Goal: Task Accomplishment & Management: Complete application form

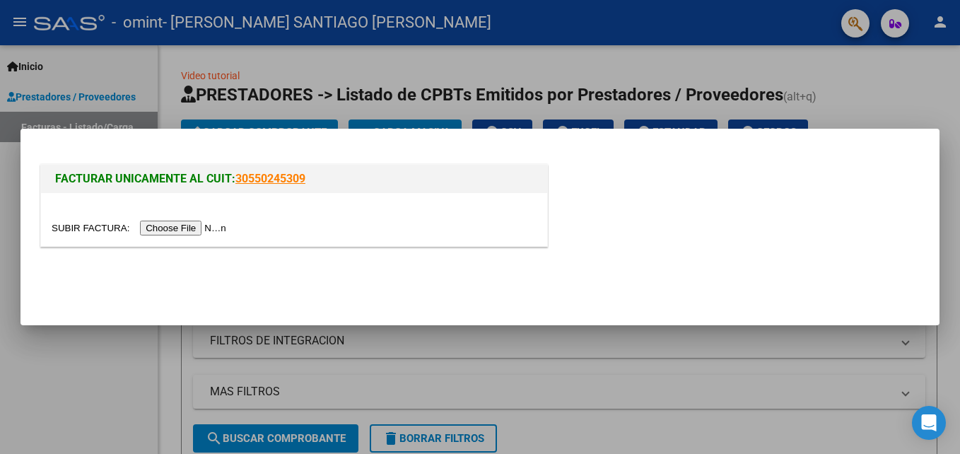
click at [183, 226] on input "file" at bounding box center [141, 227] width 179 height 15
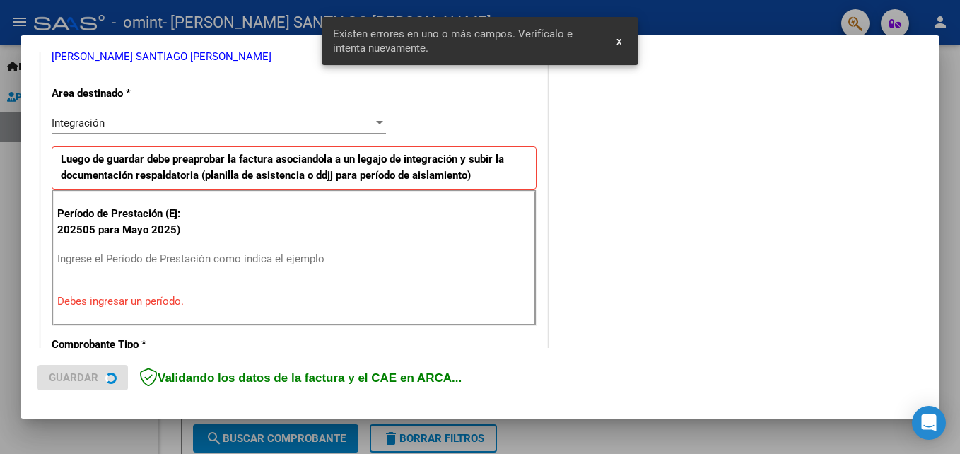
scroll to position [318, 0]
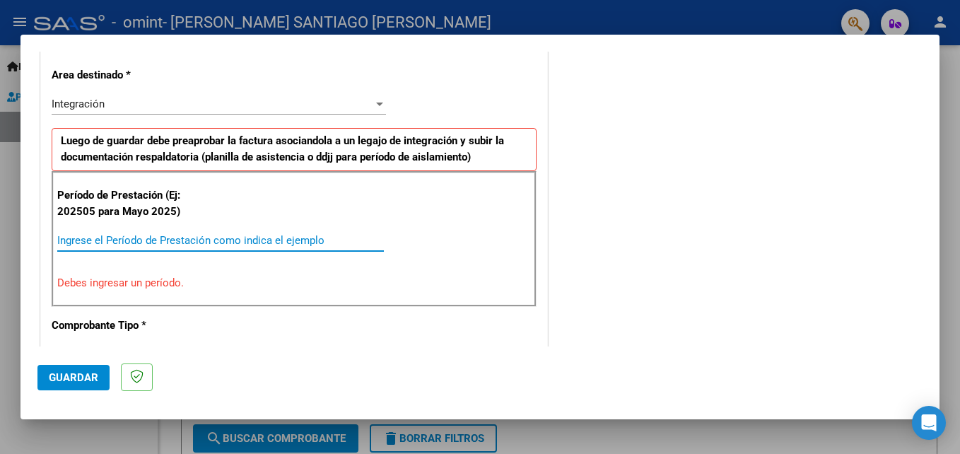
click at [222, 240] on input "Ingrese el Período de Prestación como indica el ejemplo" at bounding box center [220, 240] width 327 height 13
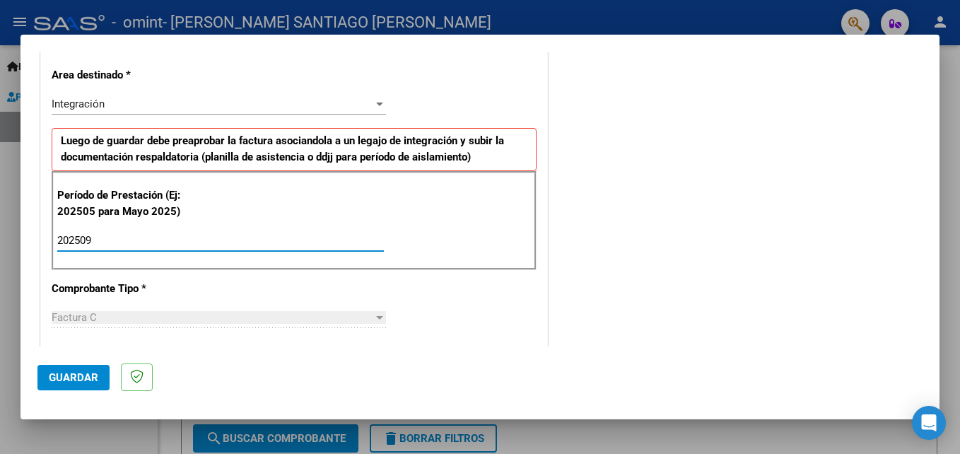
type input "202509"
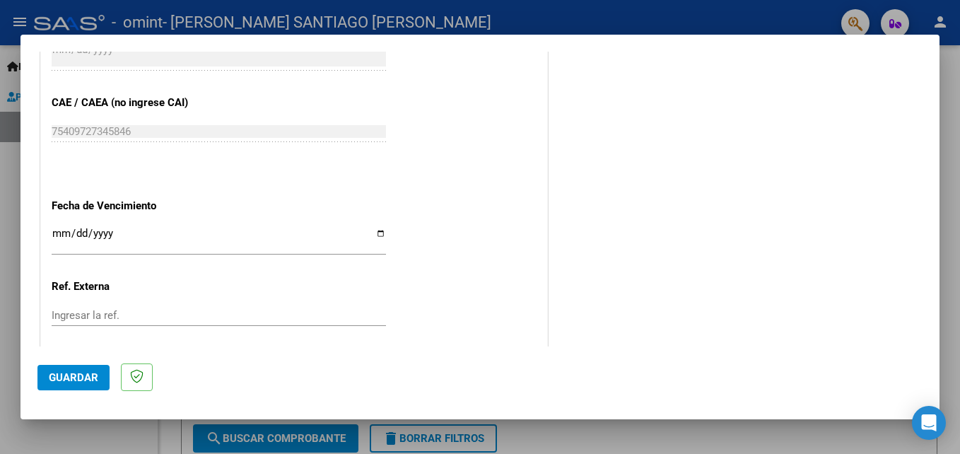
scroll to position [883, 0]
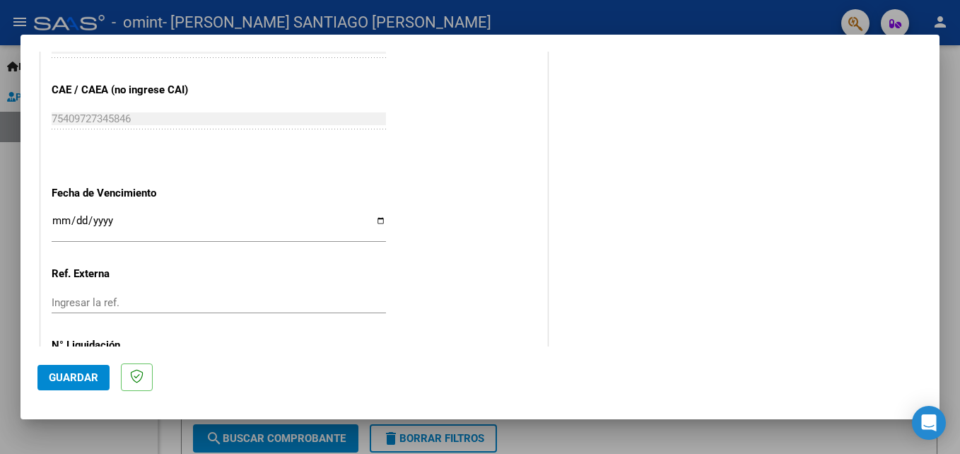
click at [372, 223] on input "Ingresar la fecha" at bounding box center [219, 226] width 334 height 23
type input "[DATE]"
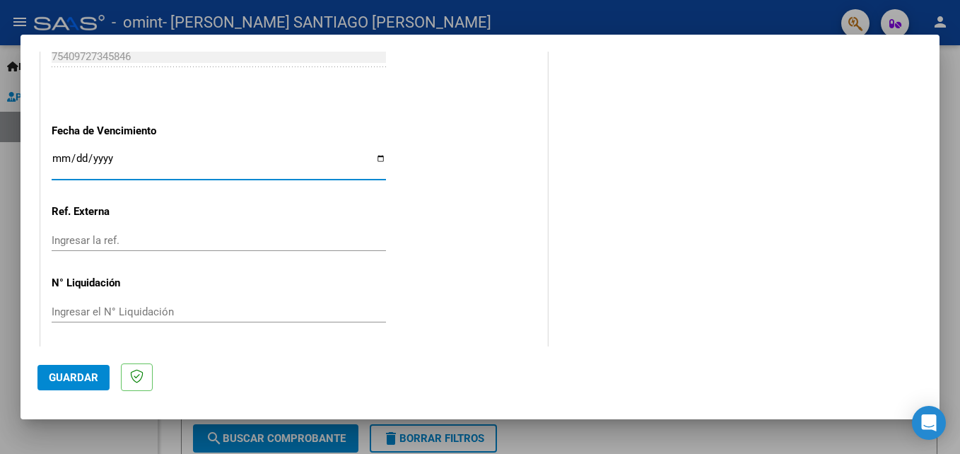
scroll to position [949, 0]
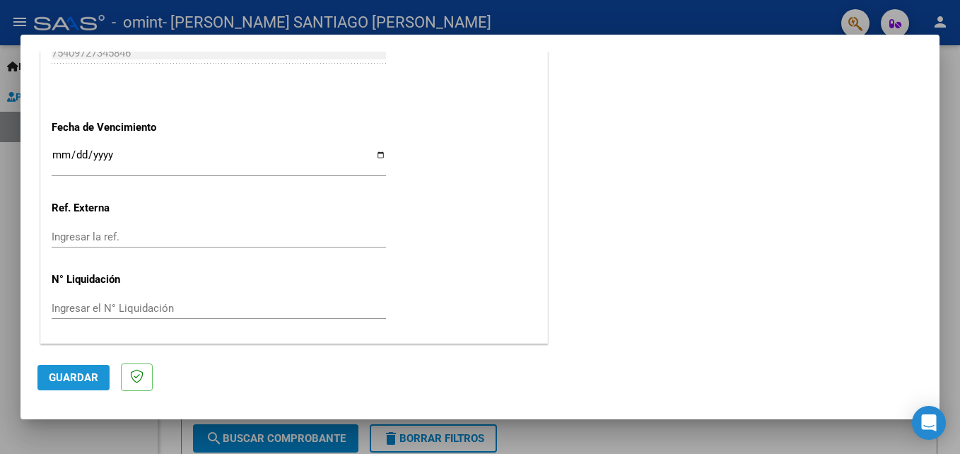
click at [58, 382] on span "Guardar" at bounding box center [73, 377] width 49 height 13
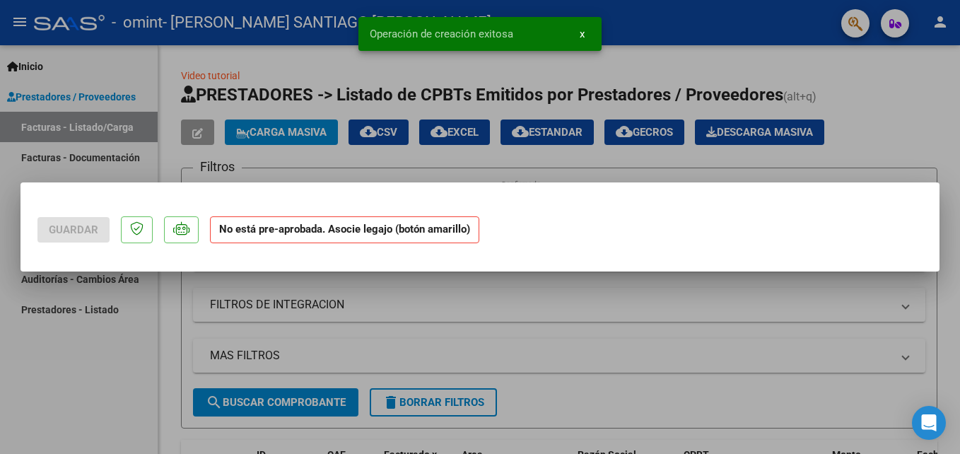
scroll to position [0, 0]
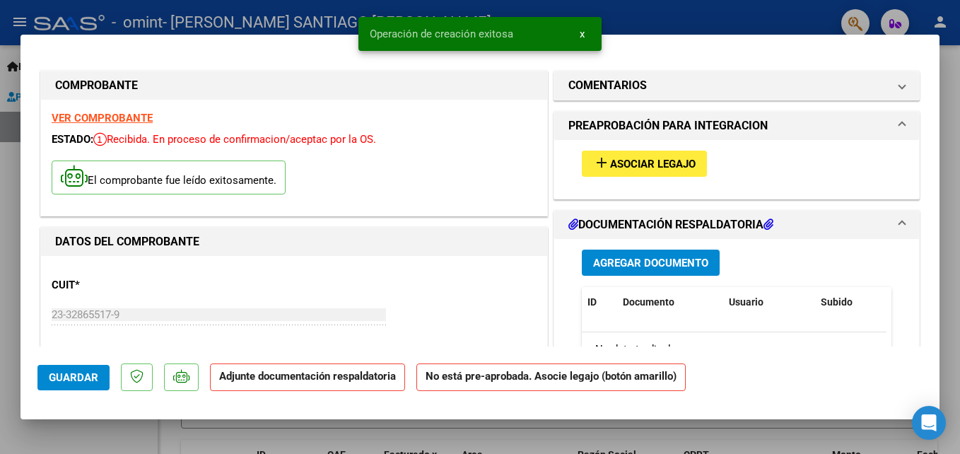
click at [642, 264] on span "Agregar Documento" at bounding box center [650, 263] width 115 height 13
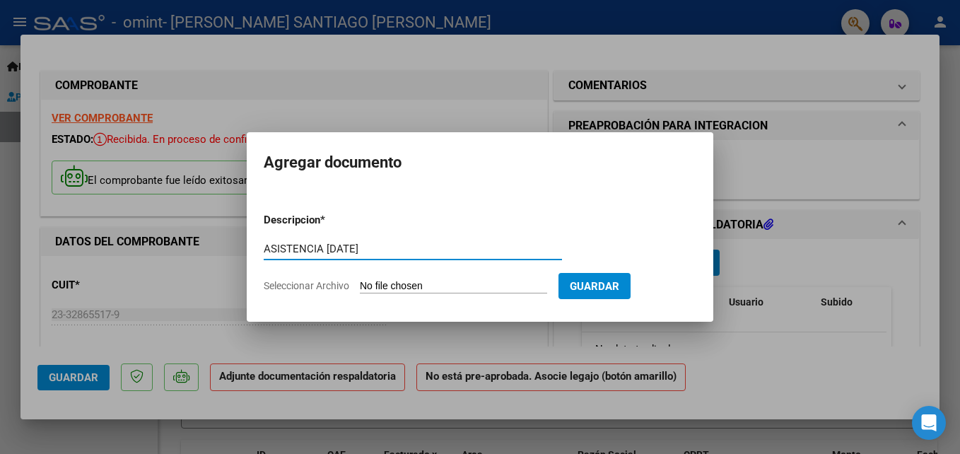
type input "ASISTENCIA [DATE]"
click at [588, 286] on span "Guardar" at bounding box center [594, 286] width 49 height 13
click at [478, 288] on input "Seleccionar Archivo" at bounding box center [453, 286] width 187 height 13
type input "C:\fakepath\Asistencia [DATE] [PERSON_NAME] [MEDICAL_DATA] .pdf"
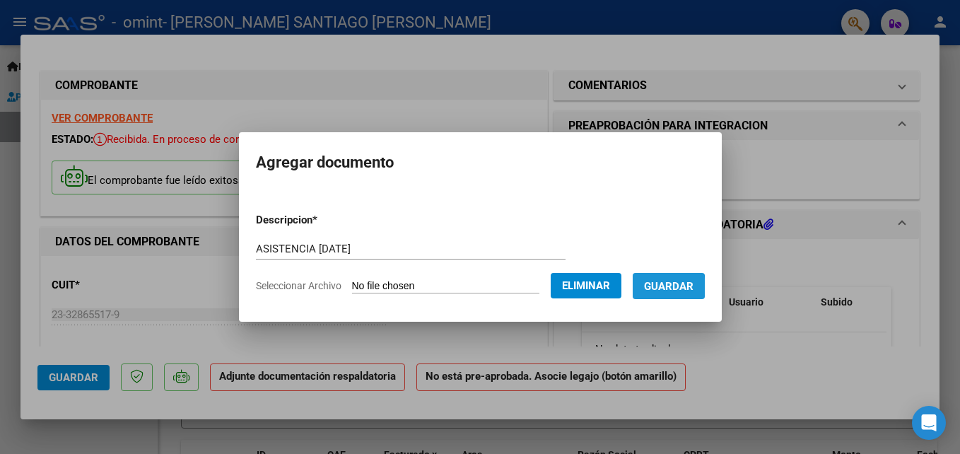
click at [652, 287] on span "Guardar" at bounding box center [668, 286] width 49 height 13
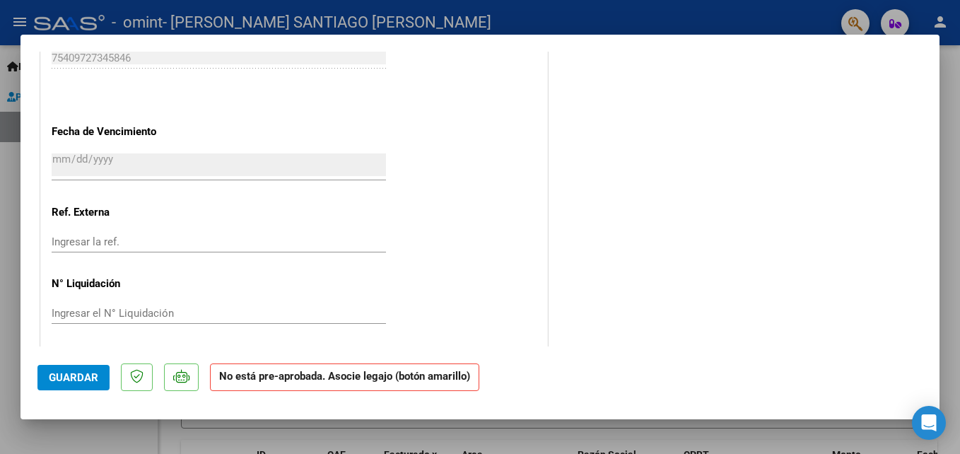
scroll to position [934, 0]
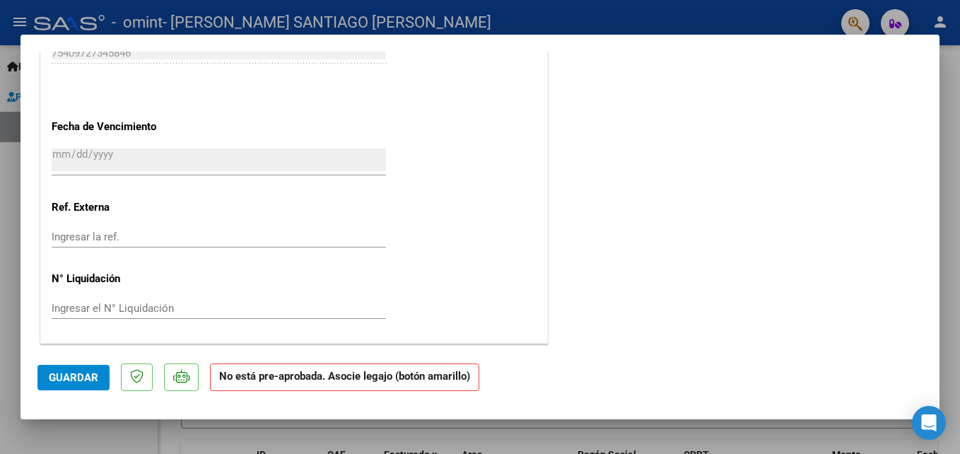
click at [77, 380] on span "Guardar" at bounding box center [73, 377] width 49 height 13
